Goal: Information Seeking & Learning: Find specific fact

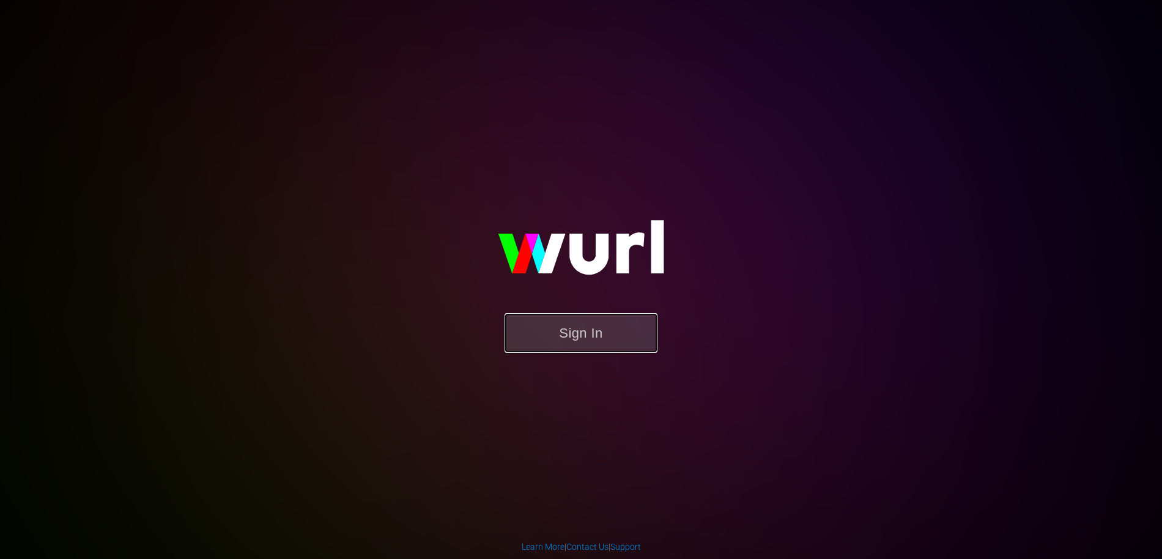
click at [566, 343] on button "Sign In" at bounding box center [581, 333] width 153 height 40
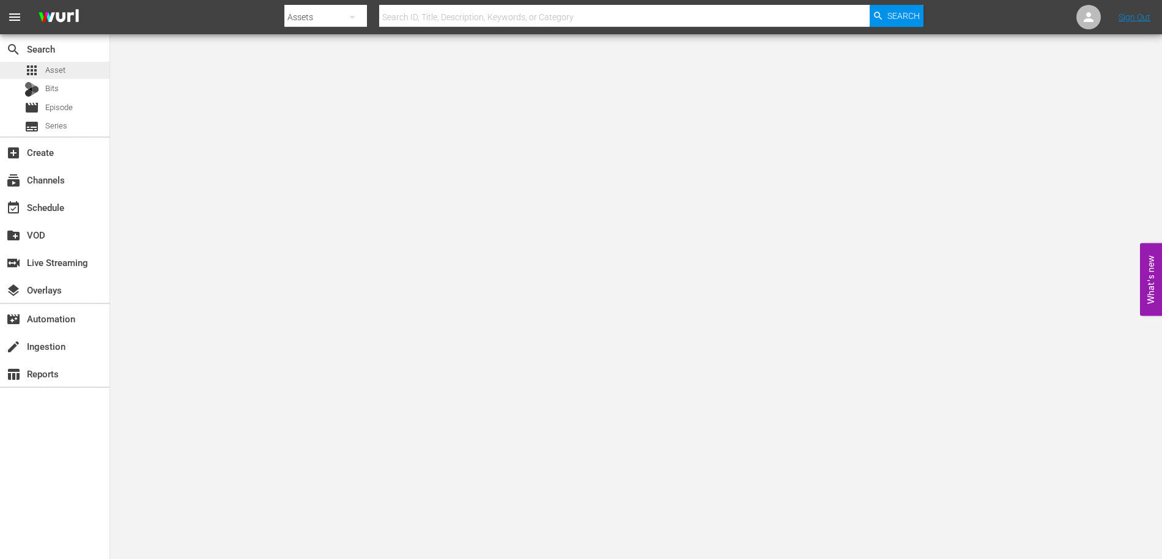
click at [46, 68] on span "Asset" at bounding box center [55, 70] width 20 height 12
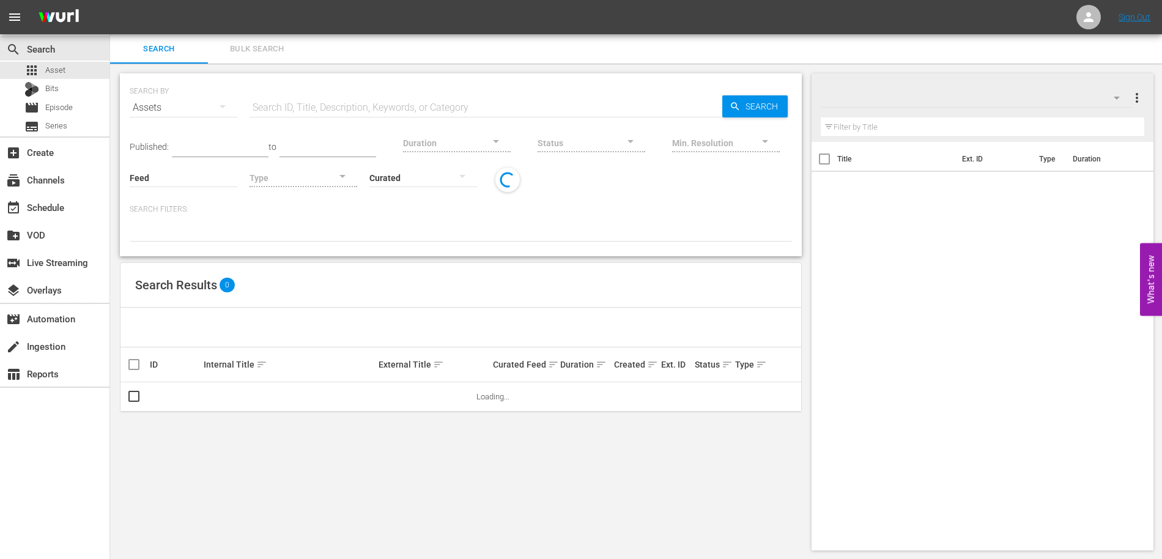
click at [278, 108] on input "text" at bounding box center [486, 107] width 473 height 29
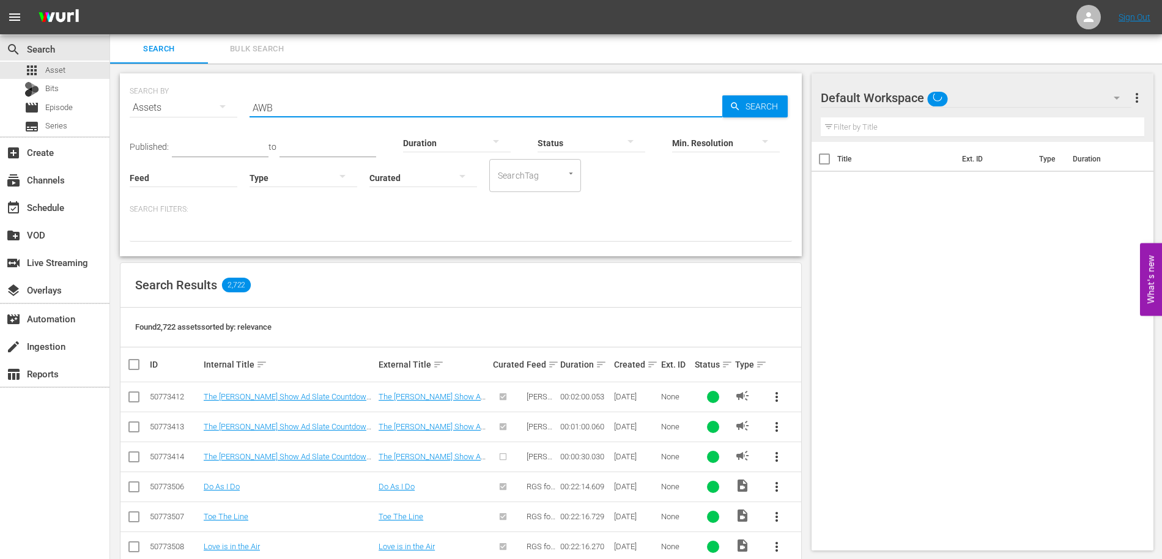
type input "AWB"
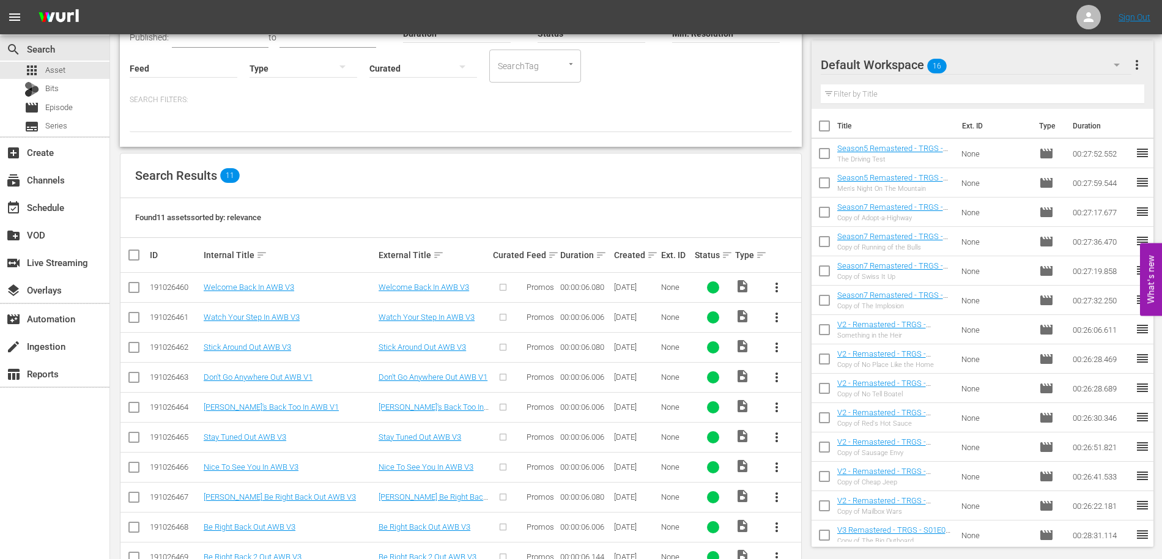
scroll to position [114, 0]
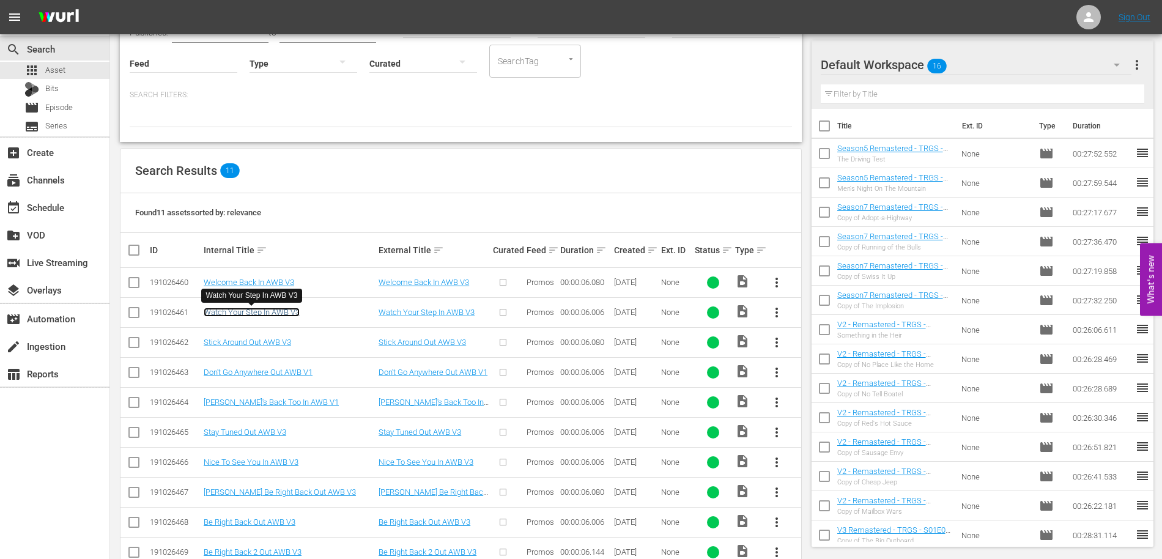
click at [257, 313] on link "Watch Your Step In AWB V3" at bounding box center [252, 312] width 96 height 9
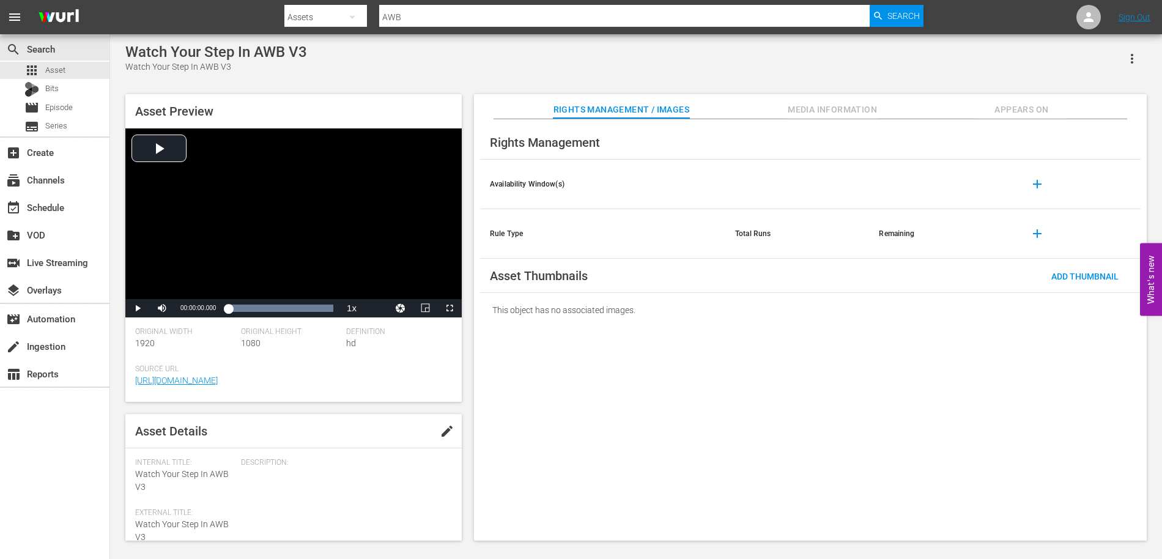
click at [1026, 115] on span "Appears On" at bounding box center [1022, 109] width 92 height 15
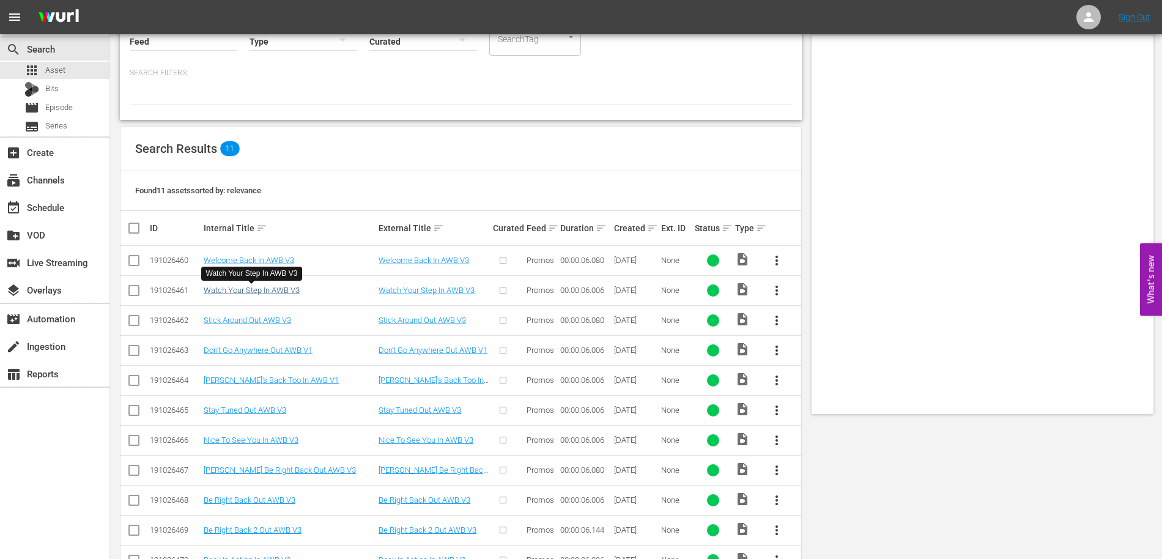
scroll to position [176, 0]
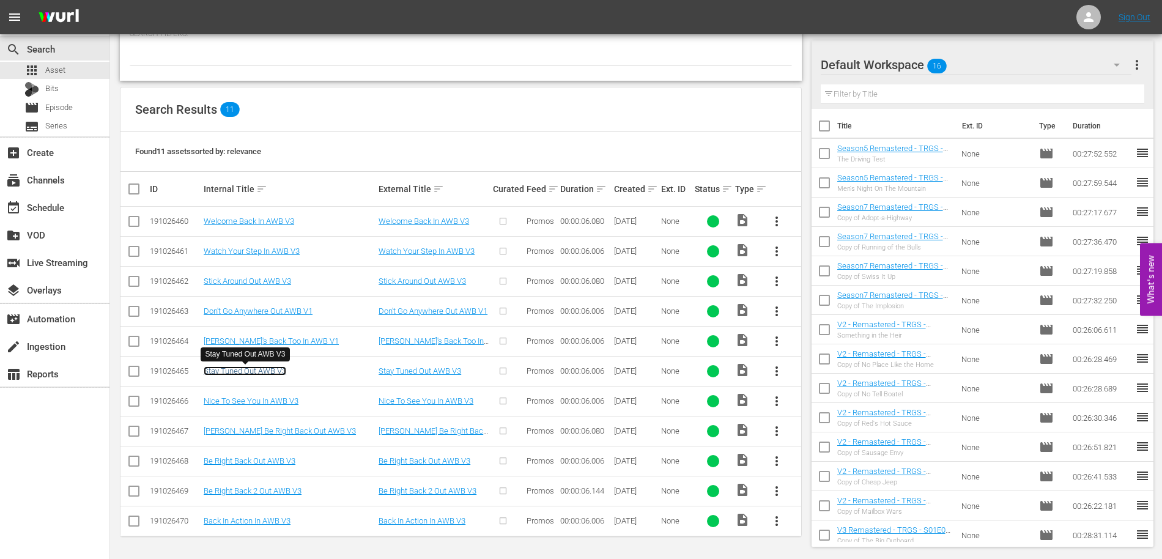
click at [243, 368] on link "Stay Tuned Out AWB V3" at bounding box center [245, 370] width 83 height 9
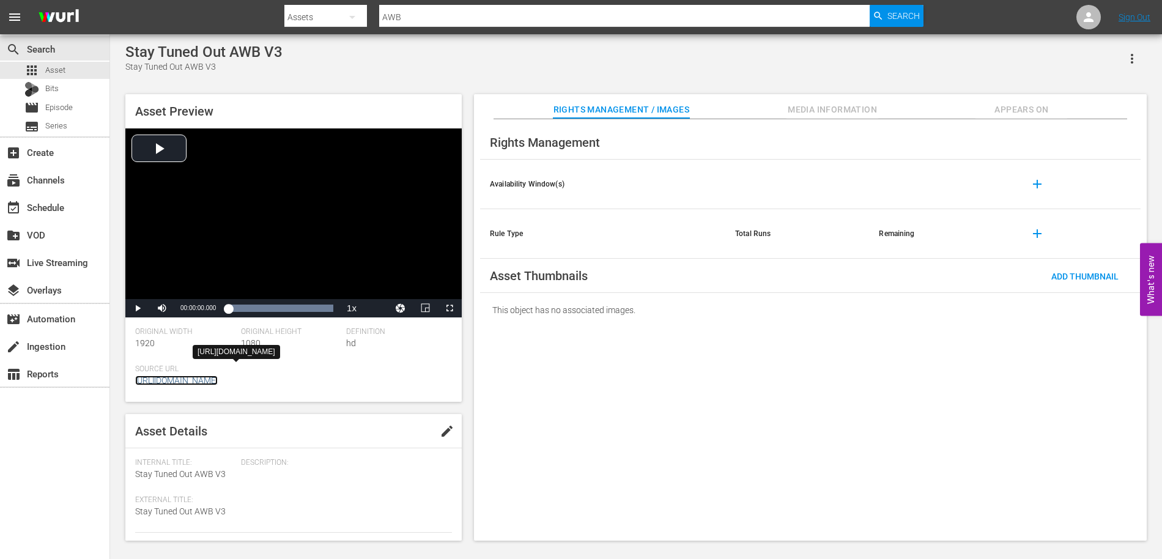
click at [218, 381] on link "[URL][DOMAIN_NAME]" at bounding box center [176, 381] width 83 height 10
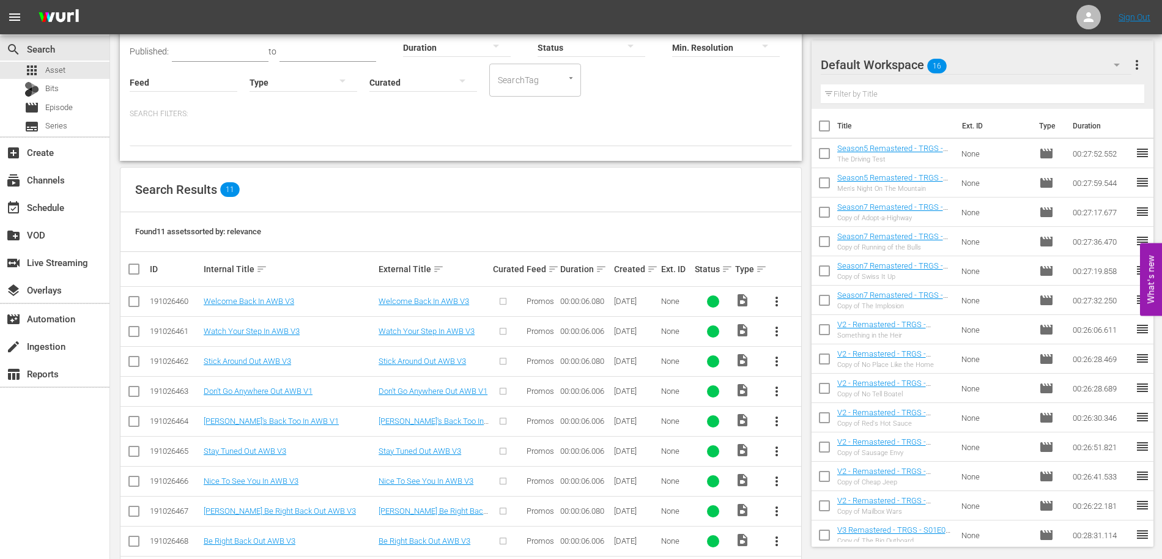
click at [389, 185] on div "Search Results 11" at bounding box center [461, 190] width 681 height 45
click at [311, 226] on div "Found 11 assets sorted by: relevance" at bounding box center [461, 232] width 681 height 40
